Goal: Task Accomplishment & Management: Complete application form

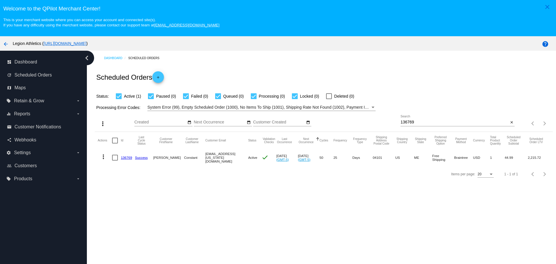
click at [407, 122] on input "136769" at bounding box center [455, 122] width 108 height 5
paste input "[EMAIL_ADDRESS][DOMAIN_NAME]"
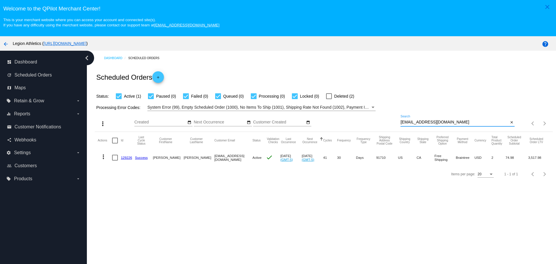
type input "[EMAIL_ADDRESS][DOMAIN_NAME]"
click at [130, 158] on link "129226" at bounding box center [126, 158] width 11 height 4
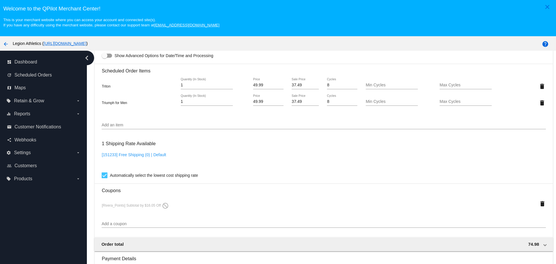
scroll to position [518, 0]
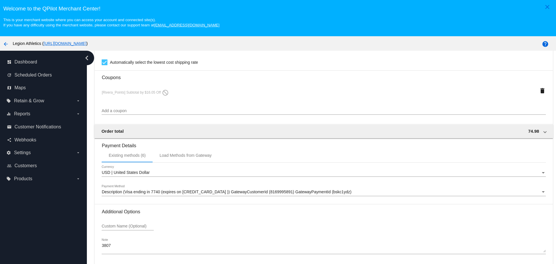
click at [203, 194] on span "Description (Visa ending in 7740 (expires on [CREDIT_CARD_DATA] )) GatewayCusto…" at bounding box center [227, 191] width 250 height 5
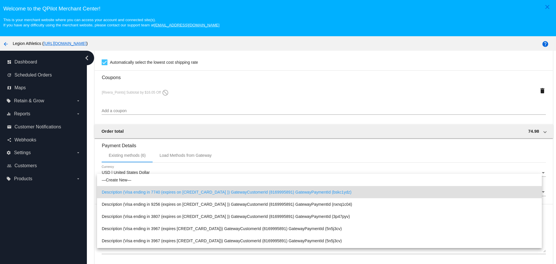
click at [231, 114] on div at bounding box center [278, 132] width 556 height 264
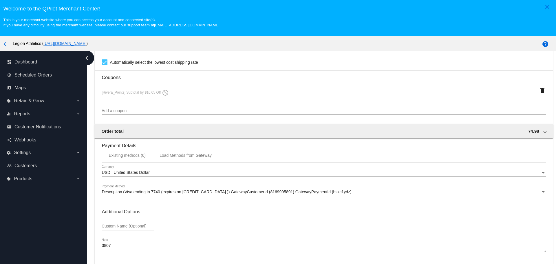
click at [187, 167] on div "USD | United States Dollar Currency" at bounding box center [324, 170] width 444 height 11
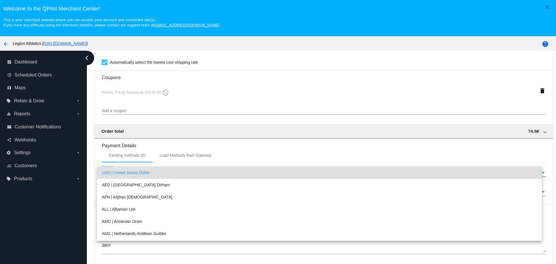
click at [191, 151] on div at bounding box center [278, 132] width 556 height 264
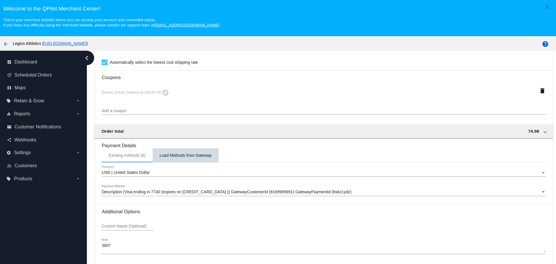
click at [191, 155] on div "Load Methods from Gateway" at bounding box center [186, 155] width 52 height 5
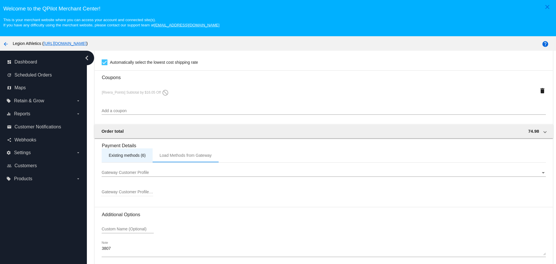
click at [149, 155] on div "Existing methods (6)" at bounding box center [127, 155] width 51 height 14
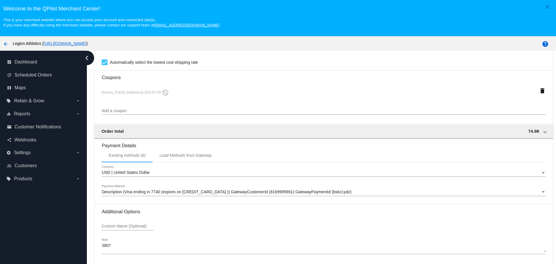
click at [119, 243] on textarea "3807" at bounding box center [324, 247] width 444 height 9
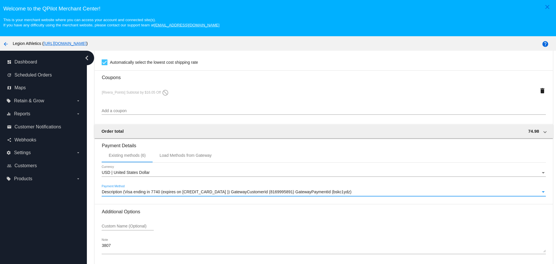
click at [145, 192] on span "Description (Visa ending in 7740 (expires on [CREDIT_CARD_DATA] )) GatewayCusto…" at bounding box center [227, 191] width 250 height 5
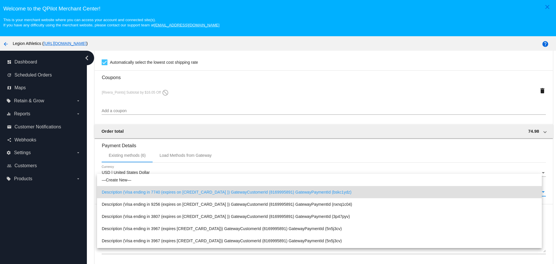
click at [238, 157] on div at bounding box center [278, 132] width 556 height 264
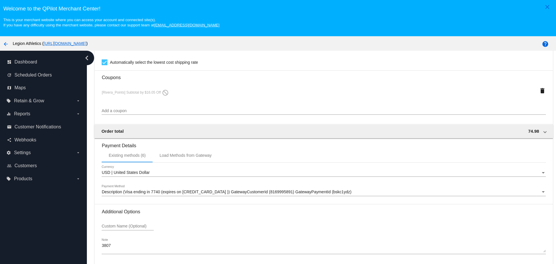
click at [137, 189] on div "Description (Visa ending in 7740 (expires on [CREDIT_CARD_DATA] )) GatewayCusto…" at bounding box center [324, 190] width 444 height 11
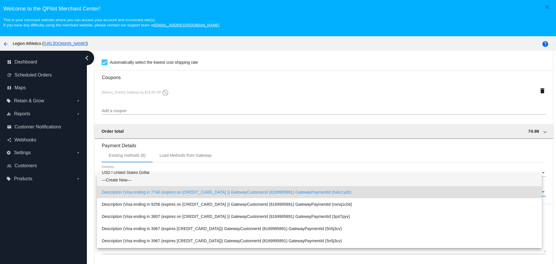
click at [123, 181] on span "—Create New—" at bounding box center [319, 180] width 435 height 12
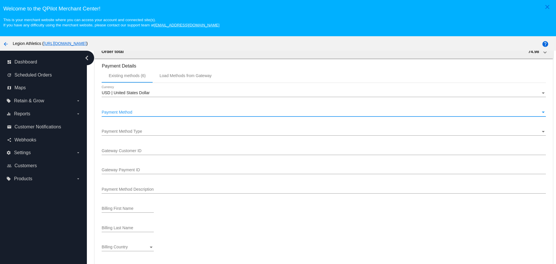
scroll to position [605, 0]
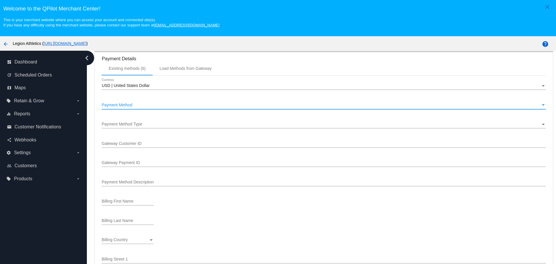
click at [131, 125] on span "Payment Method Type" at bounding box center [122, 124] width 41 height 5
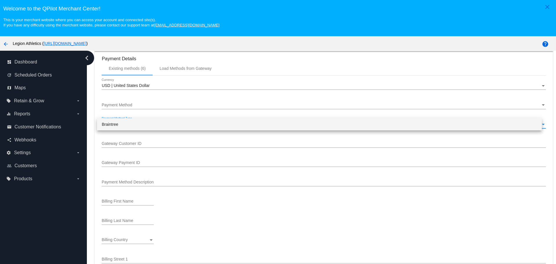
click at [123, 124] on span "Braintree" at bounding box center [319, 124] width 435 height 12
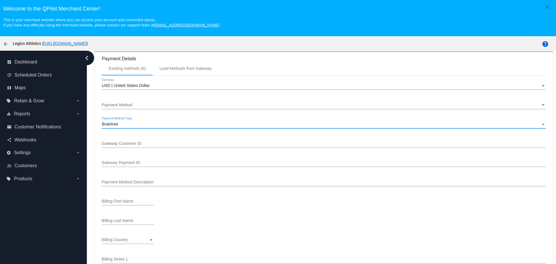
click at [133, 145] on input "Gateway Customer ID" at bounding box center [324, 143] width 444 height 5
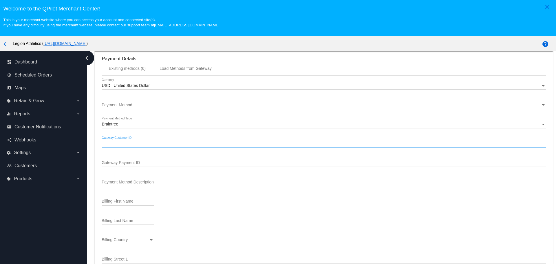
paste input "8169995891"
type input "8169995891"
click at [153, 165] on input "Gateway Payment ID" at bounding box center [324, 162] width 444 height 5
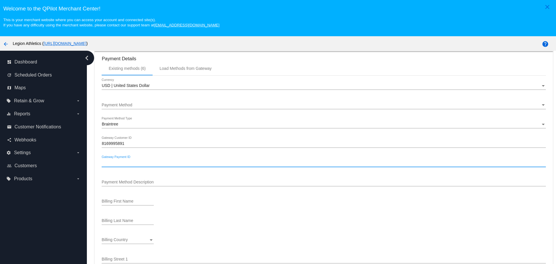
paste input "0cr68g1d"
type input "0cr68g1d"
click at [129, 183] on input "Payment Method Description" at bounding box center [324, 182] width 444 height 5
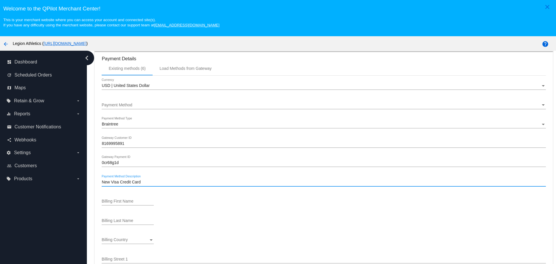
type input "New Visa Credit Card"
click at [196, 200] on div "Billing First Name" at bounding box center [324, 202] width 444 height 17
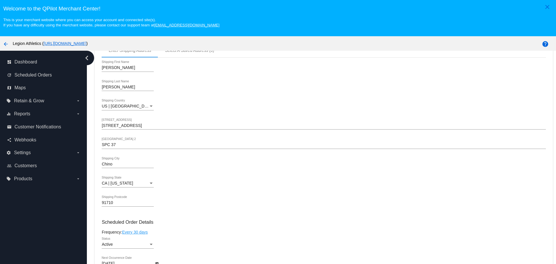
scroll to position [171, 0]
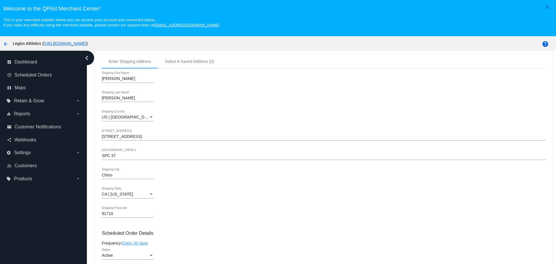
click at [105, 96] on input "[PERSON_NAME]" at bounding box center [128, 98] width 52 height 5
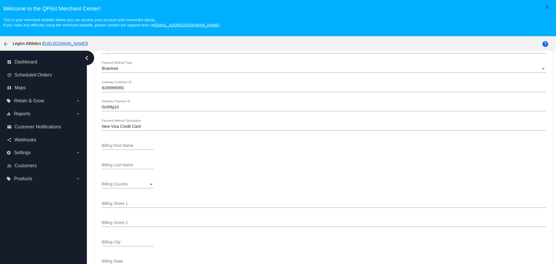
scroll to position [663, 0]
click at [124, 143] on input "Billing First Name" at bounding box center [128, 143] width 52 height 5
type input "[PERSON_NAME]"
click at [112, 164] on input "Billing Last Name" at bounding box center [128, 162] width 52 height 5
paste input "[PERSON_NAME]"
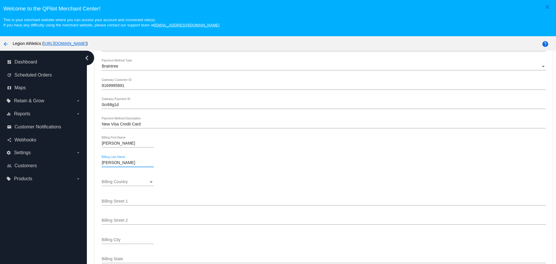
type input "[PERSON_NAME]"
click at [138, 176] on div "Billing Country Billing Country" at bounding box center [128, 180] width 52 height 11
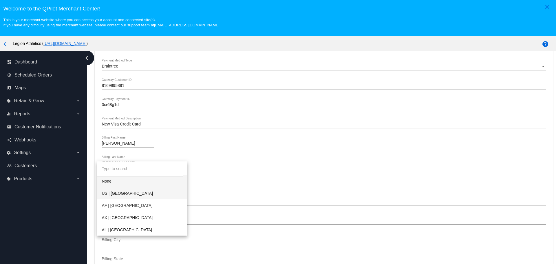
click at [148, 193] on span "US | [GEOGRAPHIC_DATA]" at bounding box center [142, 193] width 81 height 12
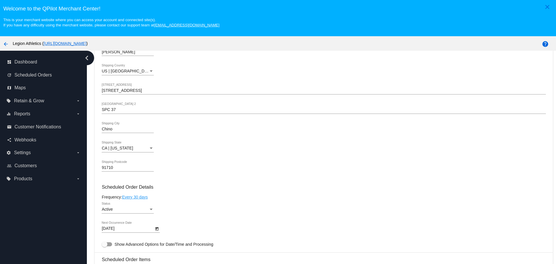
scroll to position [200, 0]
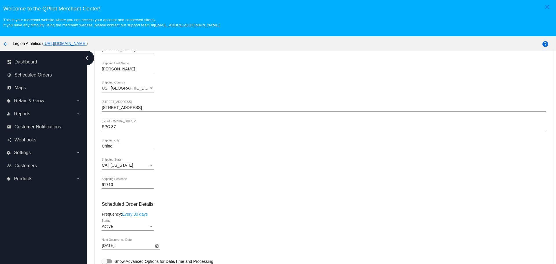
click at [124, 106] on input "[STREET_ADDRESS]" at bounding box center [324, 107] width 444 height 5
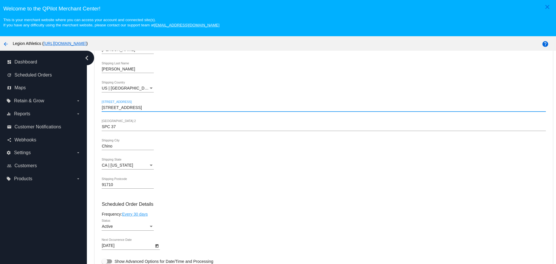
click at [124, 106] on input "[STREET_ADDRESS]" at bounding box center [324, 107] width 444 height 5
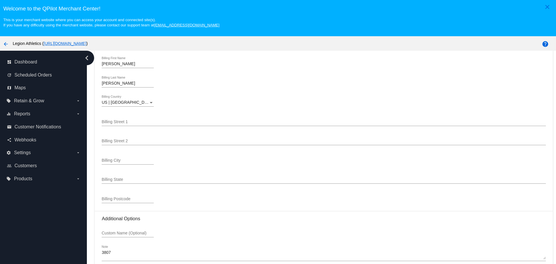
scroll to position [750, 0]
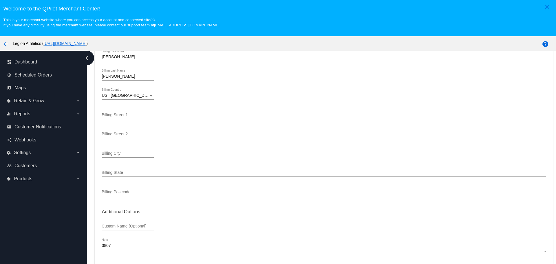
click at [119, 117] on input "Billing Street 1" at bounding box center [324, 115] width 444 height 5
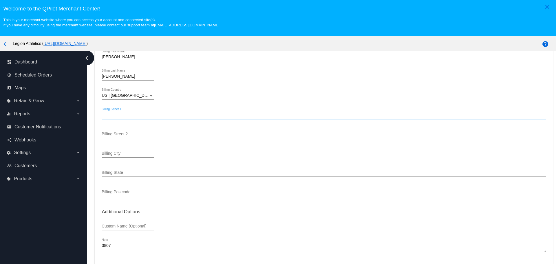
paste input "[STREET_ADDRESS]"
type input "[STREET_ADDRESS]"
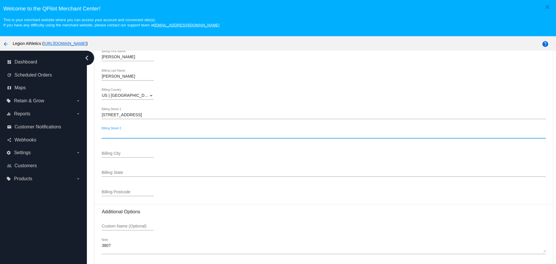
click at [119, 134] on input "Billing Street 2" at bounding box center [324, 134] width 444 height 5
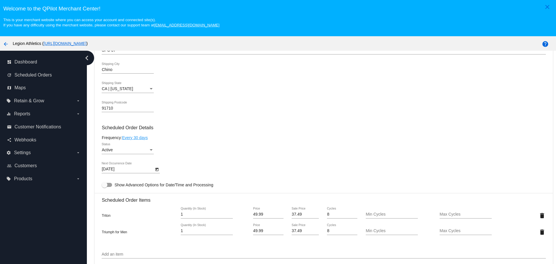
scroll to position [257, 0]
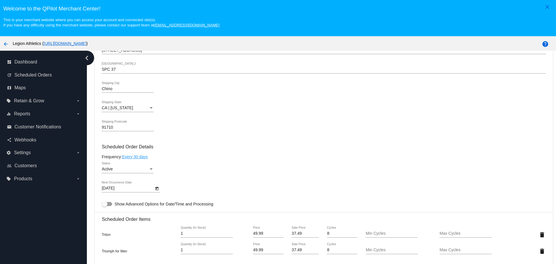
type input "SPC 37"
click at [105, 126] on input "91710" at bounding box center [128, 127] width 52 height 5
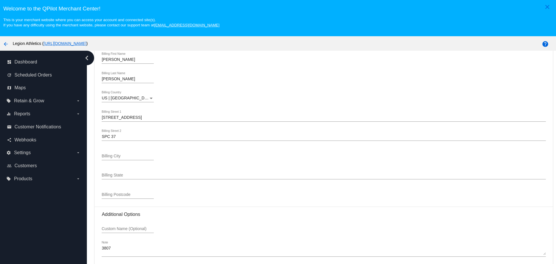
scroll to position [750, 0]
click at [132, 155] on input "Billing City" at bounding box center [128, 153] width 52 height 5
paste input "91710"
type input "91710"
click at [122, 170] on div "Billing State" at bounding box center [324, 170] width 444 height 11
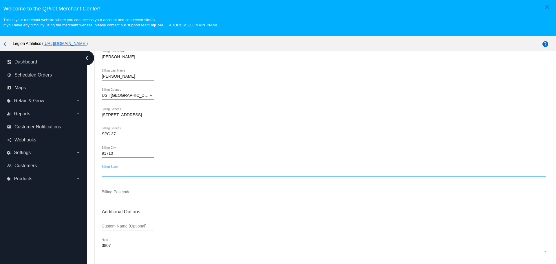
click at [120, 153] on input "91710" at bounding box center [128, 153] width 52 height 5
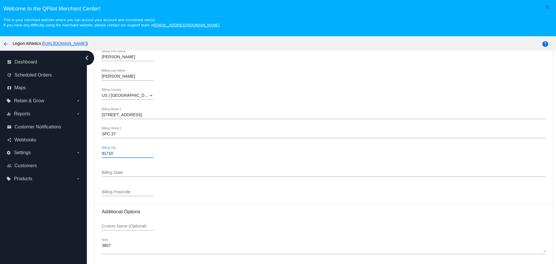
click at [120, 153] on input "91710" at bounding box center [128, 153] width 52 height 5
click at [114, 191] on input "Billing Postcode" at bounding box center [128, 192] width 52 height 5
paste input "91710"
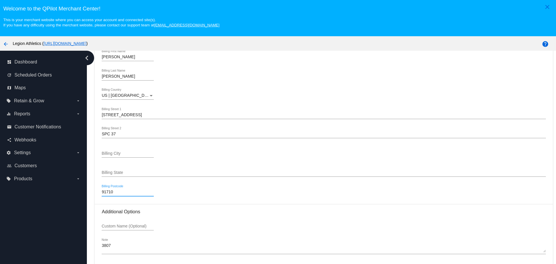
type input "91710"
click at [120, 154] on input "Billing City" at bounding box center [128, 153] width 52 height 5
type input "Chino"
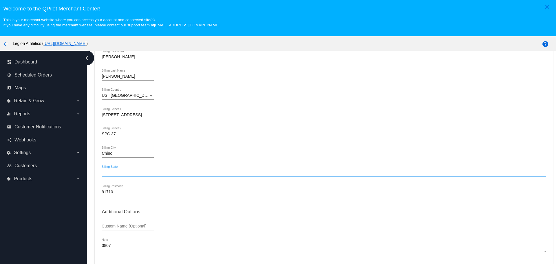
click at [119, 170] on input "Billing State" at bounding box center [324, 172] width 444 height 5
type input "CA"
click at [199, 202] on div "USD | United States Dollar Currency Payment Method Payment Method [GEOGRAPHIC_D…" at bounding box center [324, 67] width 444 height 273
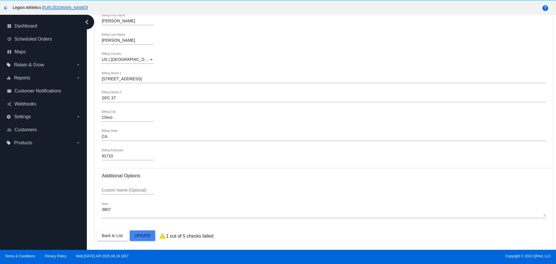
scroll to position [36, 0]
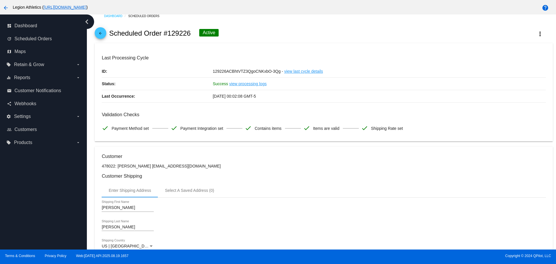
scroll to position [0, 0]
